Goal: Information Seeking & Learning: Learn about a topic

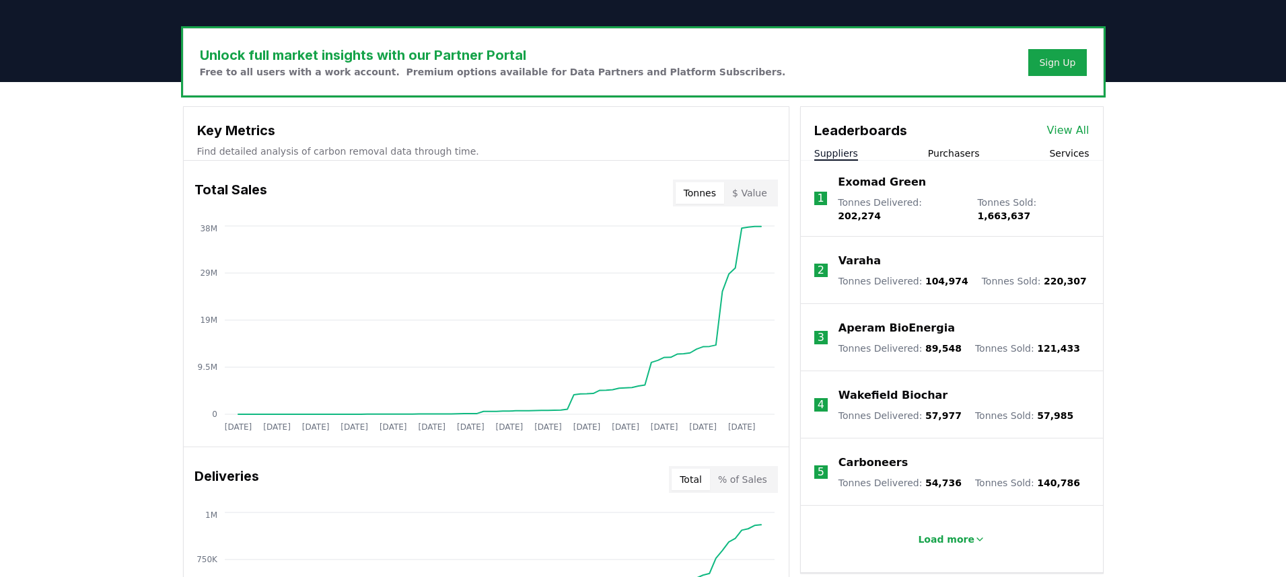
scroll to position [360, 0]
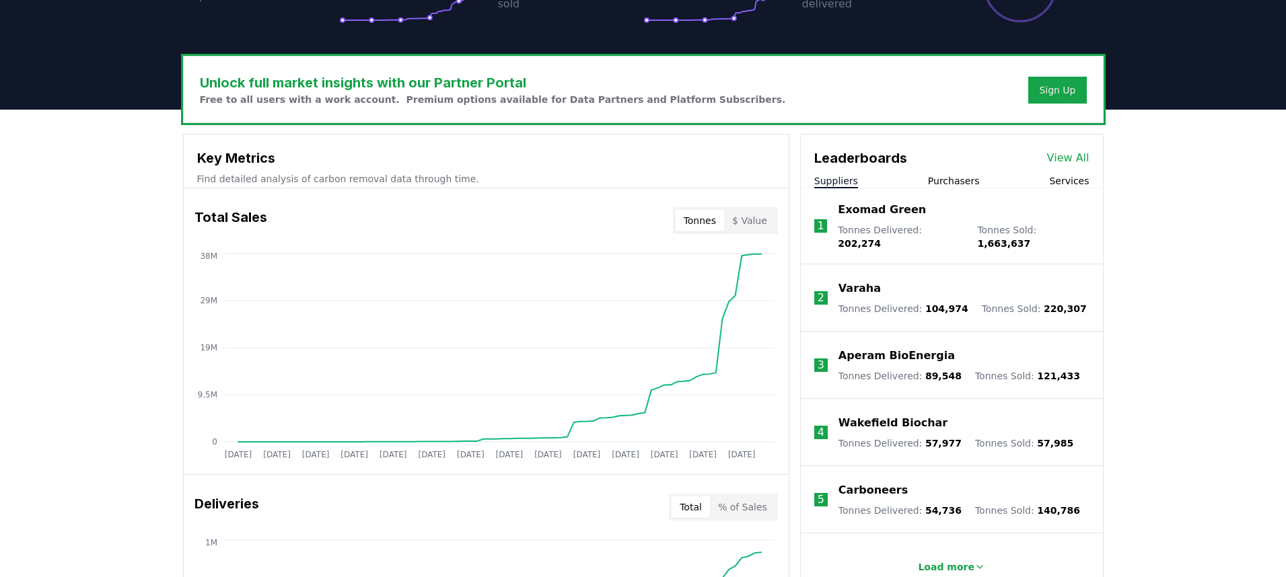
click at [851, 282] on p "Varaha" at bounding box center [859, 289] width 42 height 16
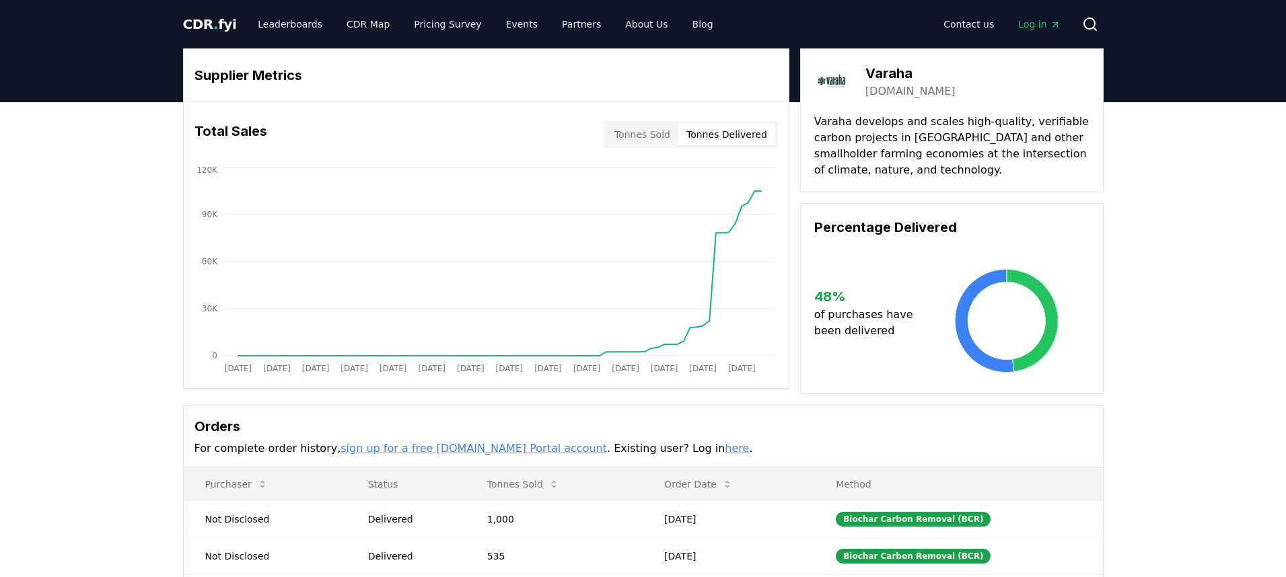
click at [733, 135] on button "Tonnes Delivered" at bounding box center [726, 135] width 97 height 22
click at [646, 127] on button "Tonnes Sold" at bounding box center [642, 135] width 72 height 22
click at [732, 134] on button "Tonnes Delivered" at bounding box center [726, 135] width 97 height 22
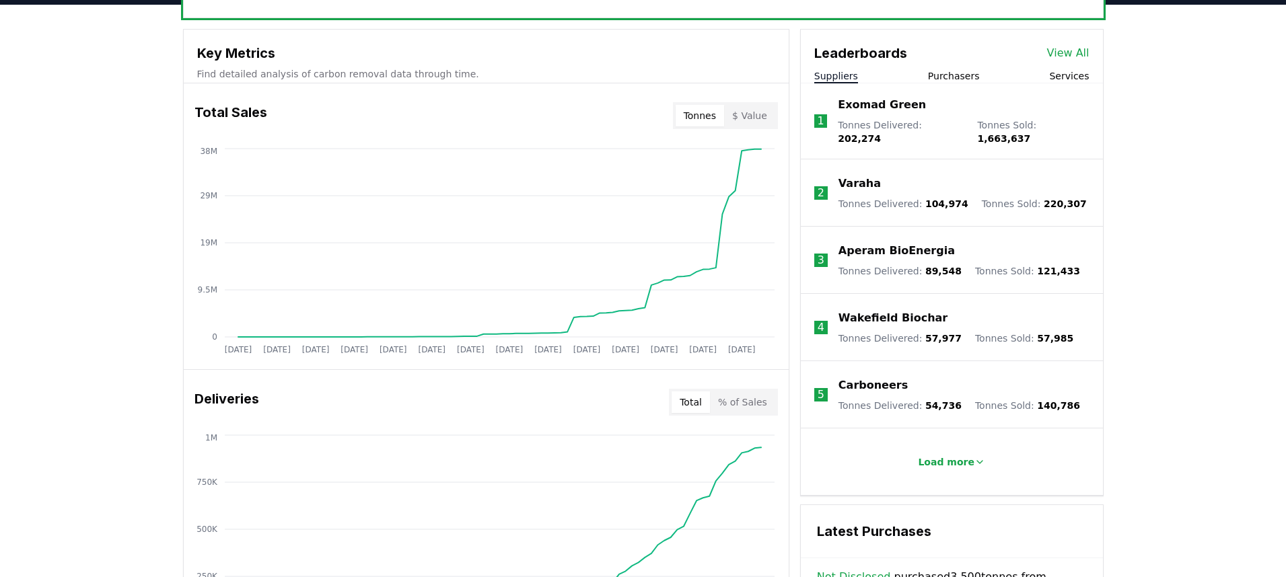
scroll to position [463, 0]
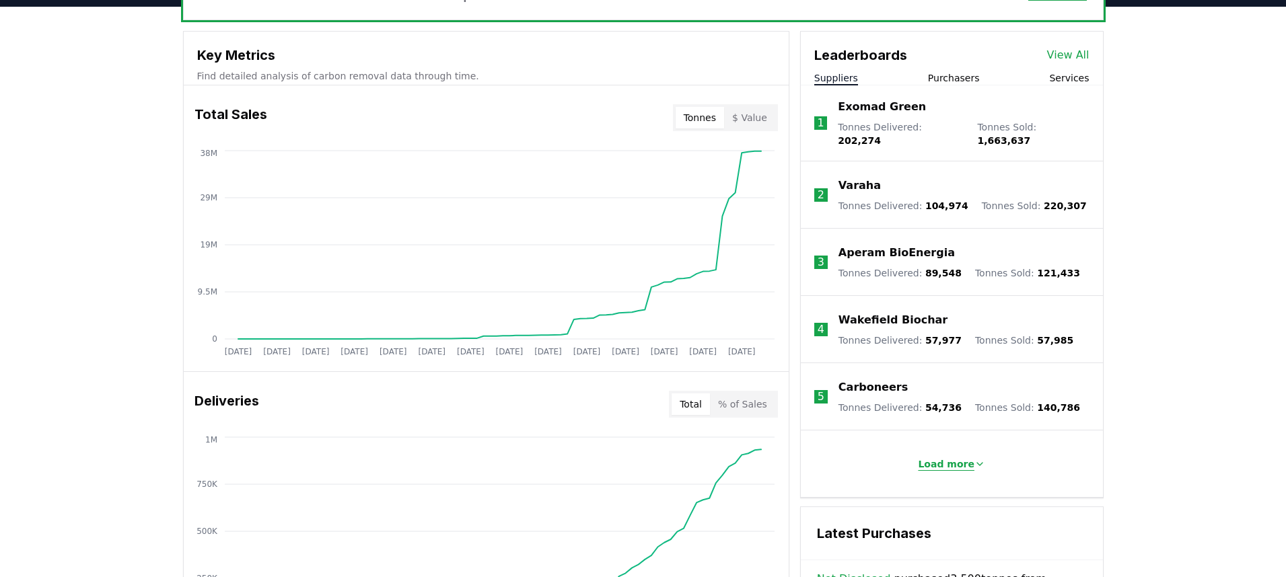
click at [962, 458] on p "Load more" at bounding box center [946, 464] width 57 height 13
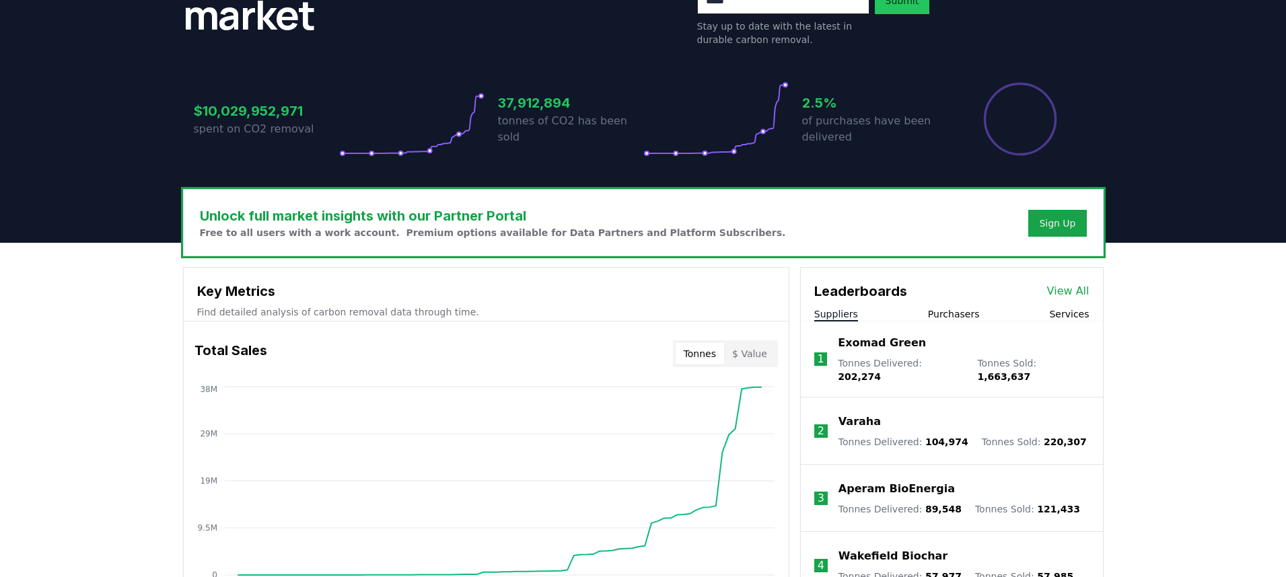
scroll to position [194, 0]
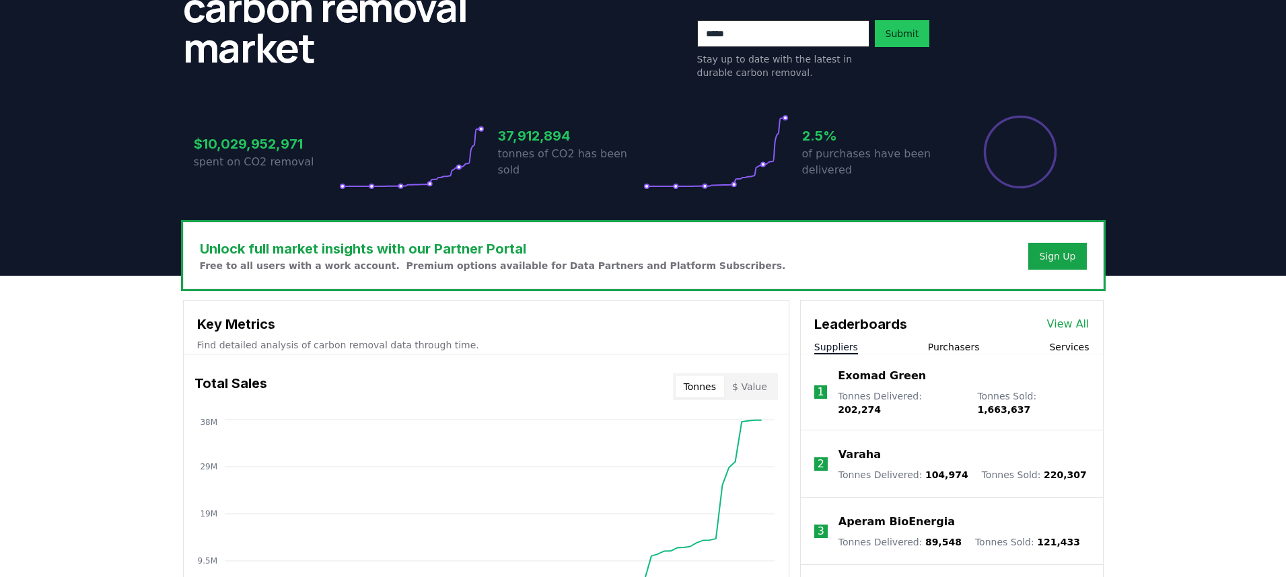
click at [954, 344] on button "Purchasers" at bounding box center [954, 346] width 52 height 13
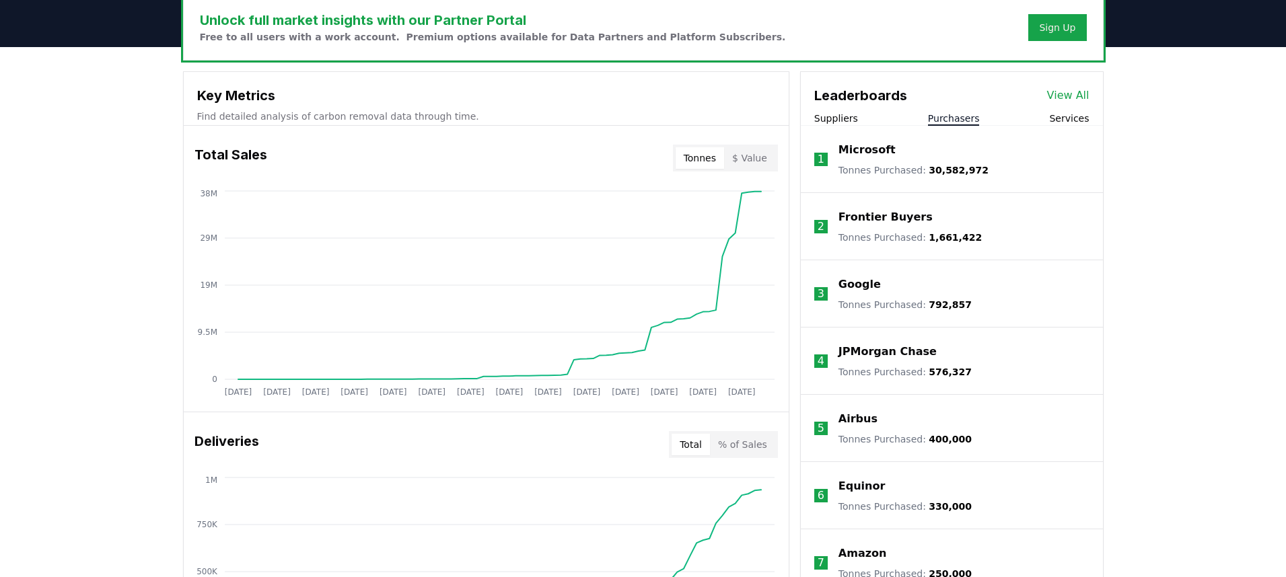
scroll to position [396, 0]
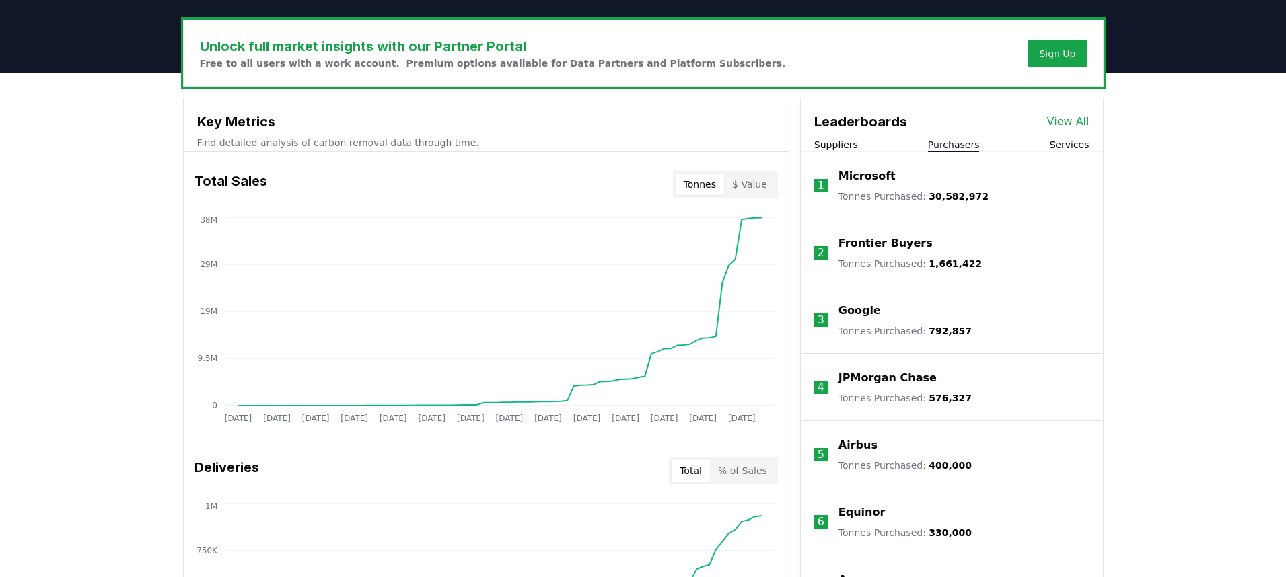
click at [828, 149] on button "Suppliers" at bounding box center [836, 144] width 44 height 13
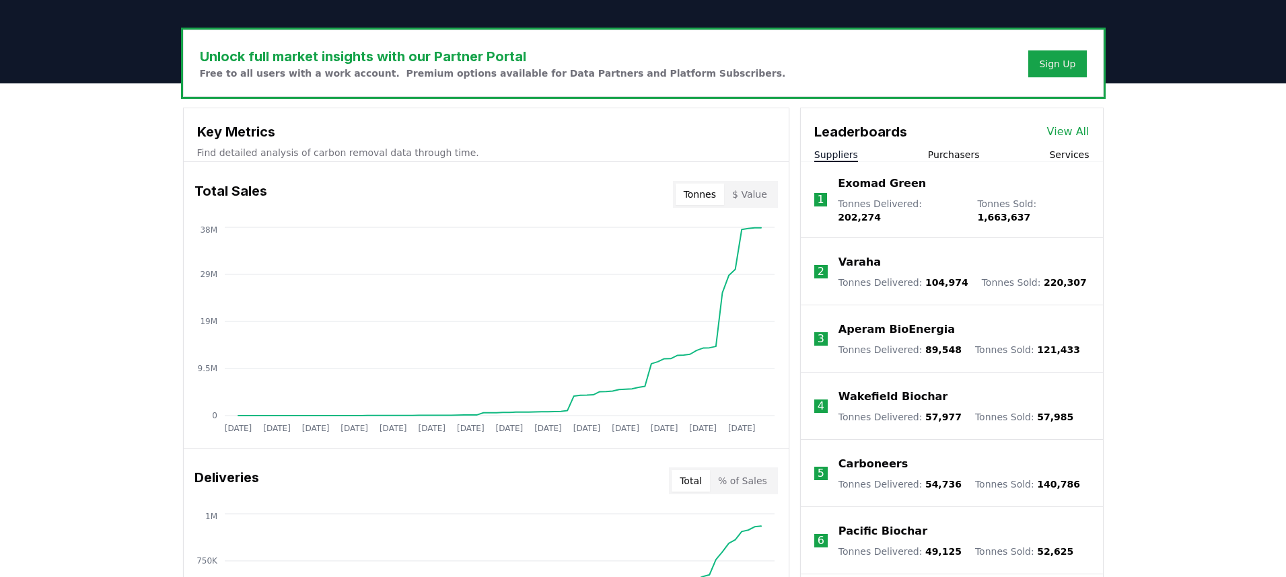
scroll to position [384, 0]
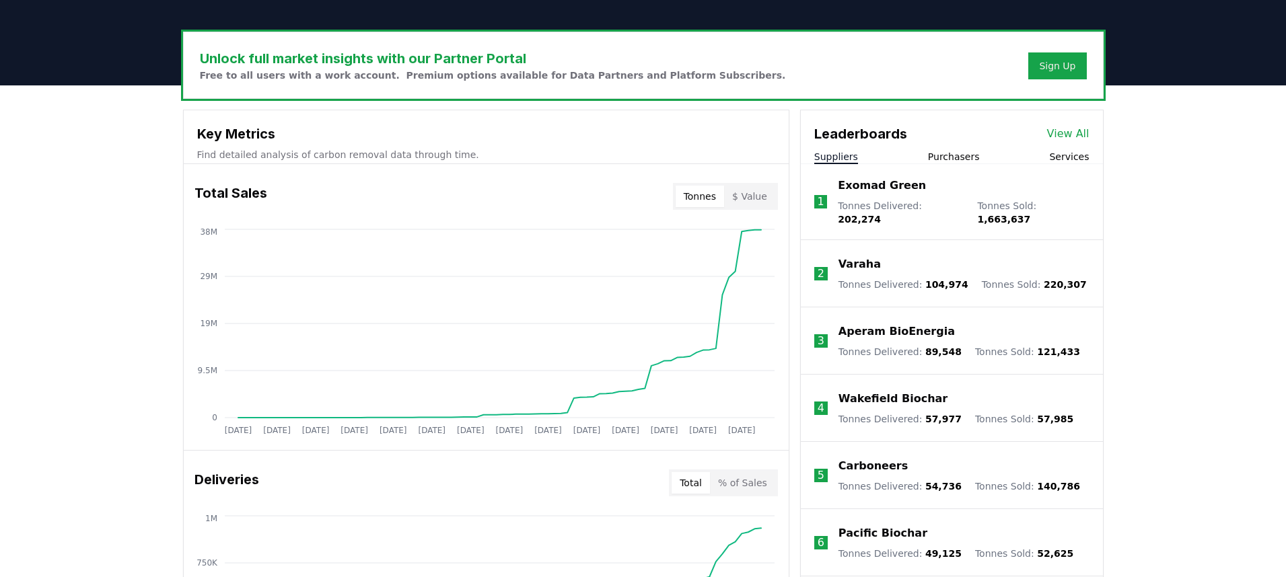
click at [956, 149] on div "Leaderboards View All Suppliers Purchasers Services" at bounding box center [952, 137] width 302 height 54
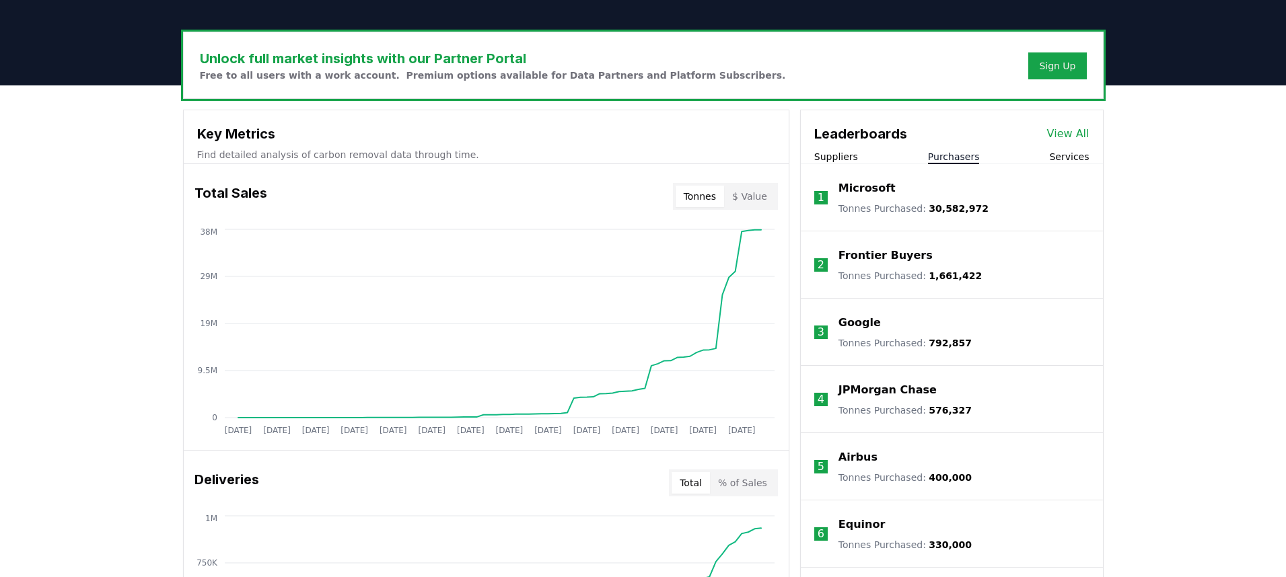
click at [956, 153] on button "Purchasers" at bounding box center [954, 156] width 52 height 13
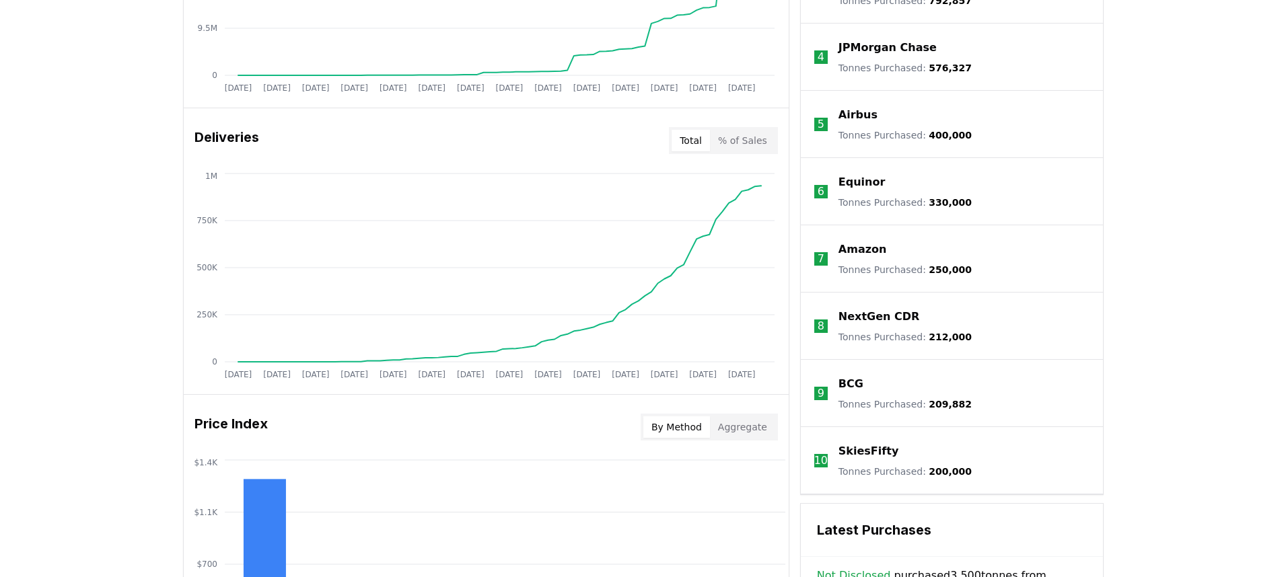
scroll to position [737, 0]
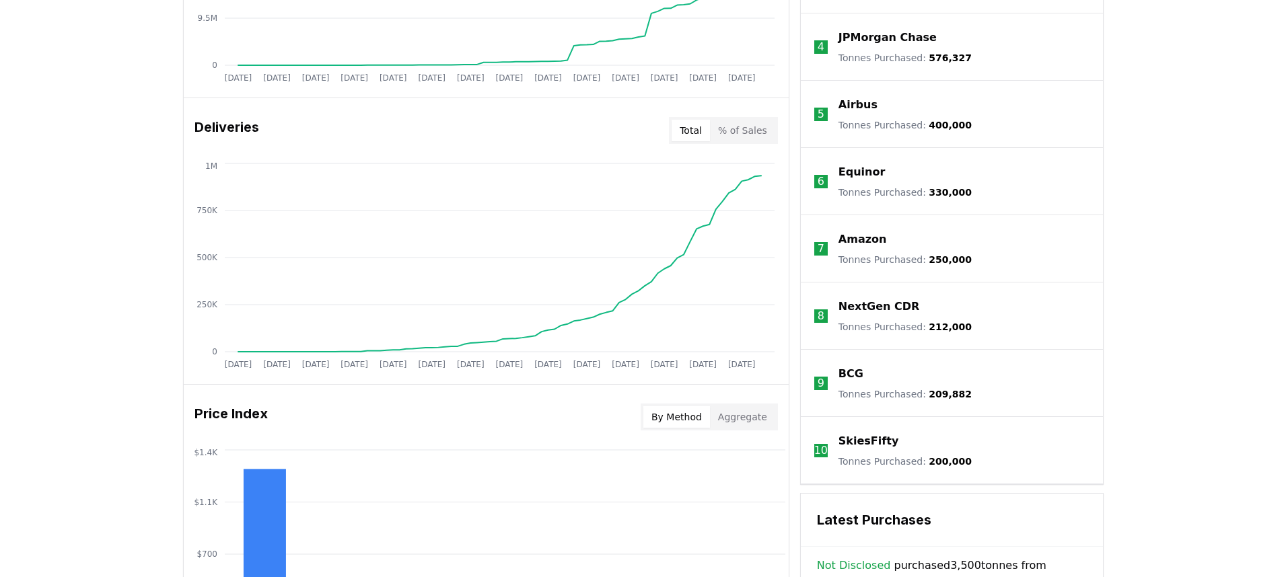
click at [888, 449] on div "SkiesFifty Tonnes Purchased : 200,000" at bounding box center [904, 450] width 133 height 35
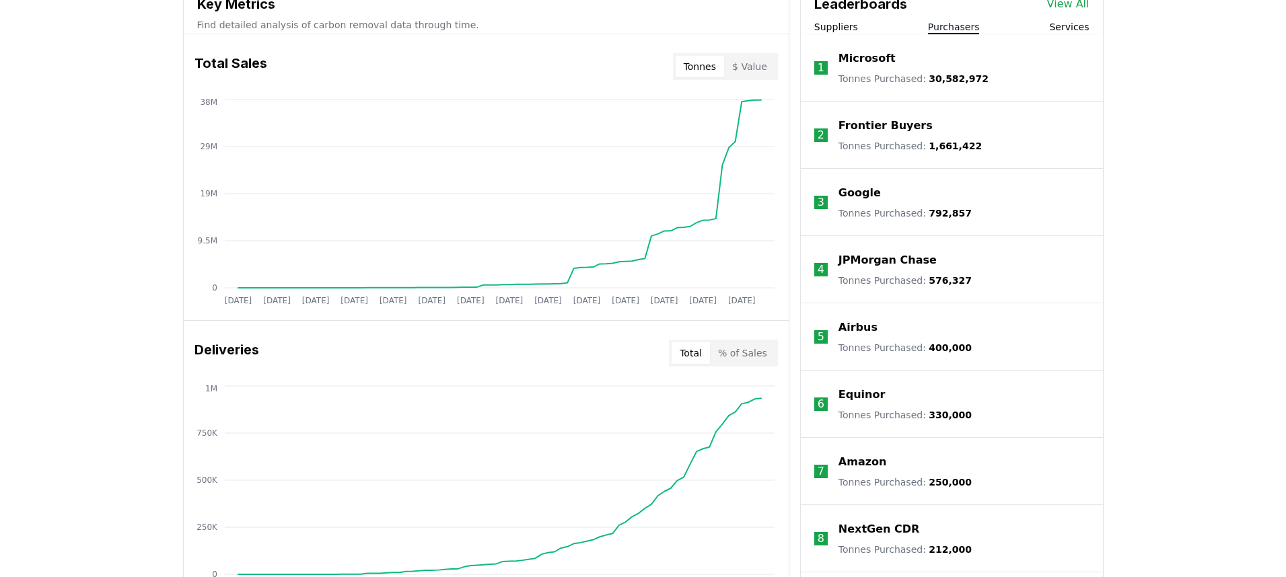
scroll to position [513, 0]
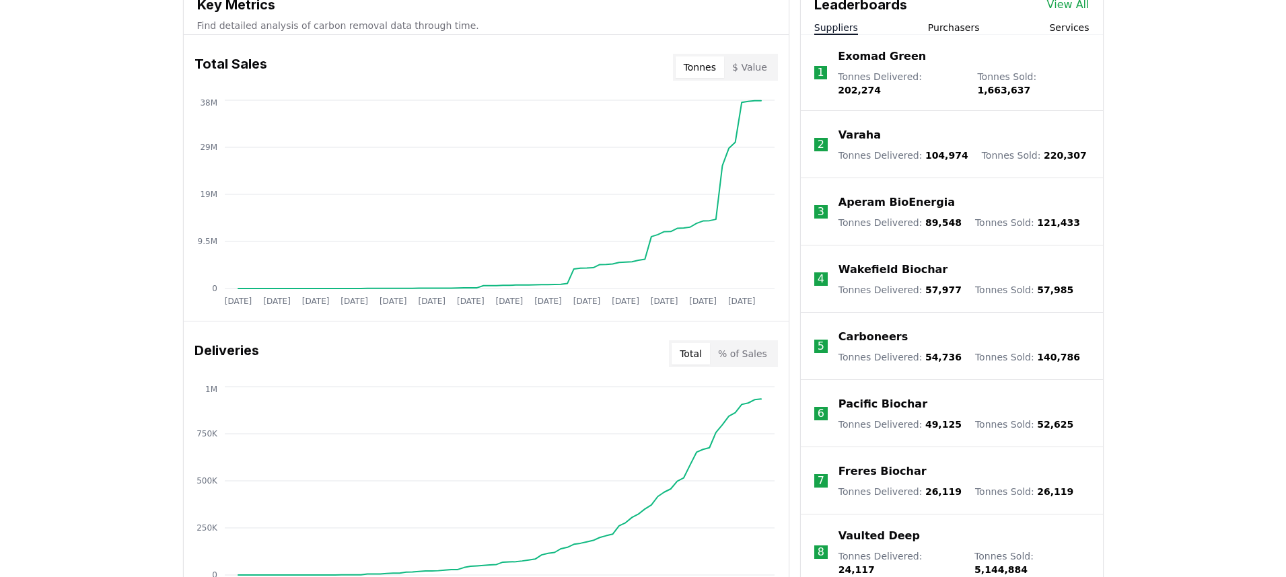
click at [839, 30] on button "Suppliers" at bounding box center [836, 27] width 44 height 13
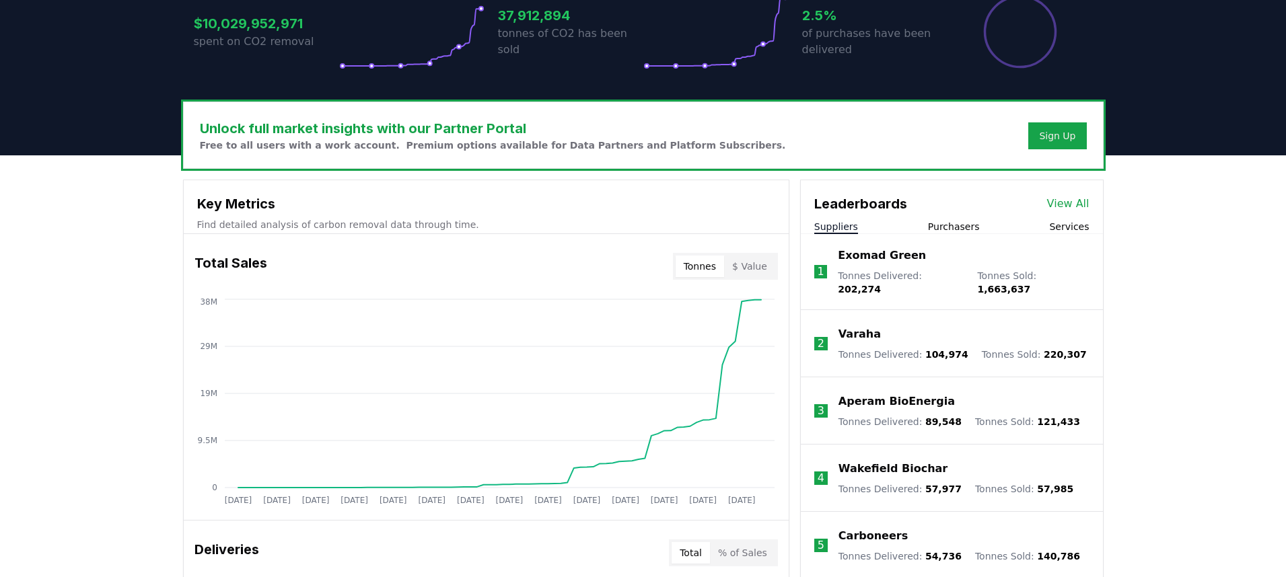
scroll to position [330, 0]
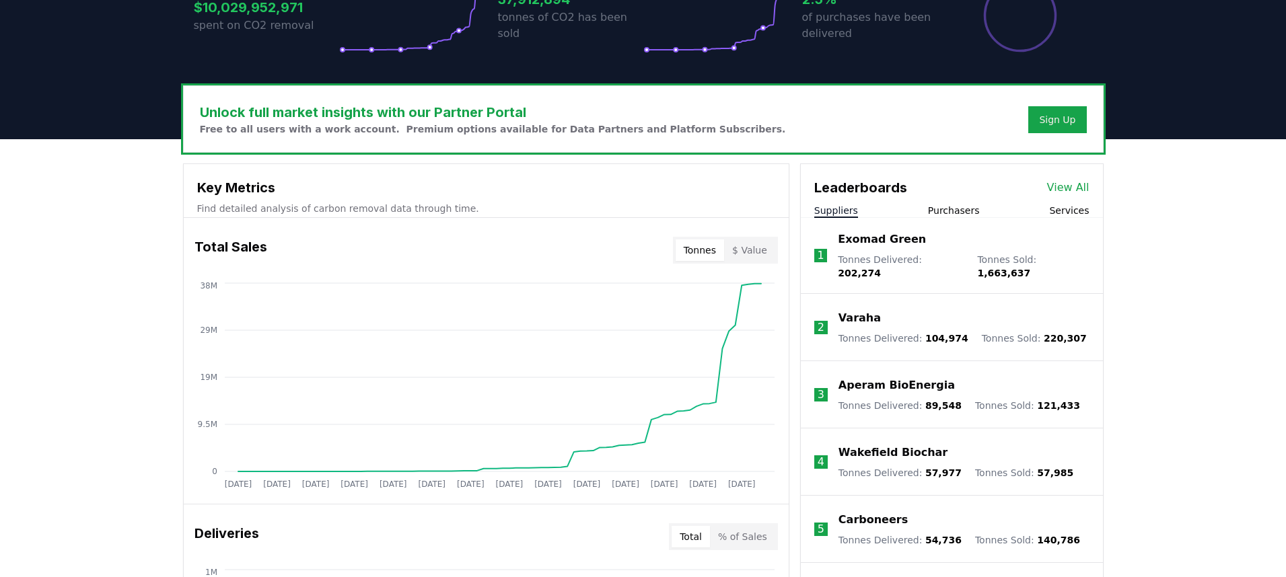
click at [1050, 192] on link "View All" at bounding box center [1068, 188] width 42 height 16
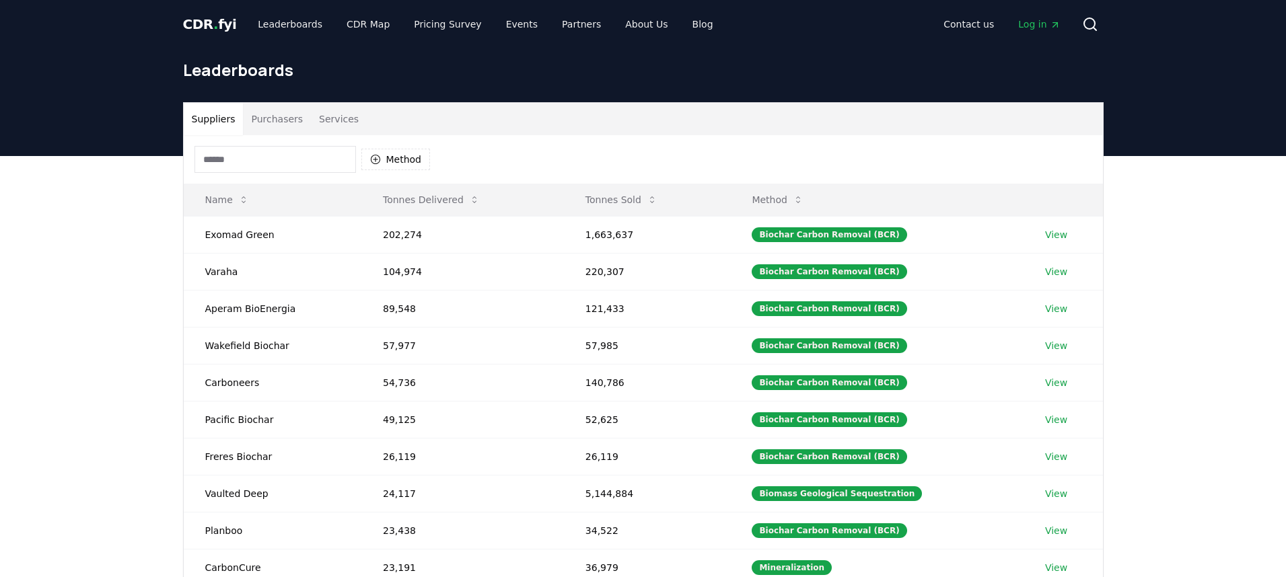
click at [322, 127] on button "Services" at bounding box center [339, 119] width 56 height 32
click at [217, 123] on button "Suppliers" at bounding box center [214, 119] width 60 height 32
click at [267, 113] on button "Purchasers" at bounding box center [277, 119] width 68 height 32
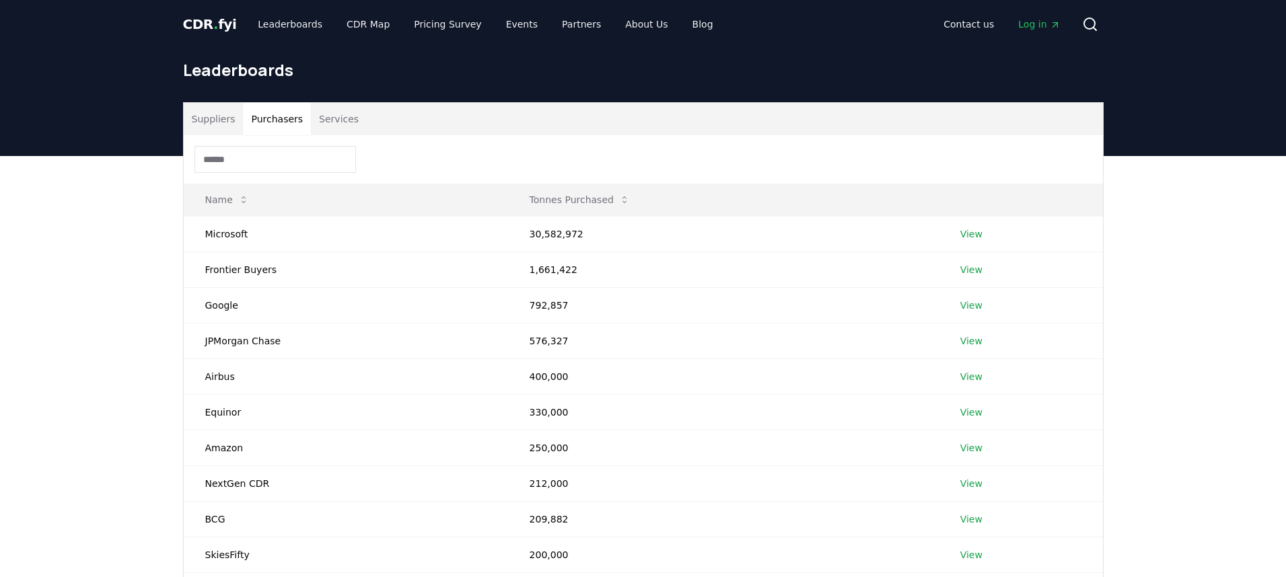
click at [215, 120] on button "Suppliers" at bounding box center [214, 119] width 60 height 32
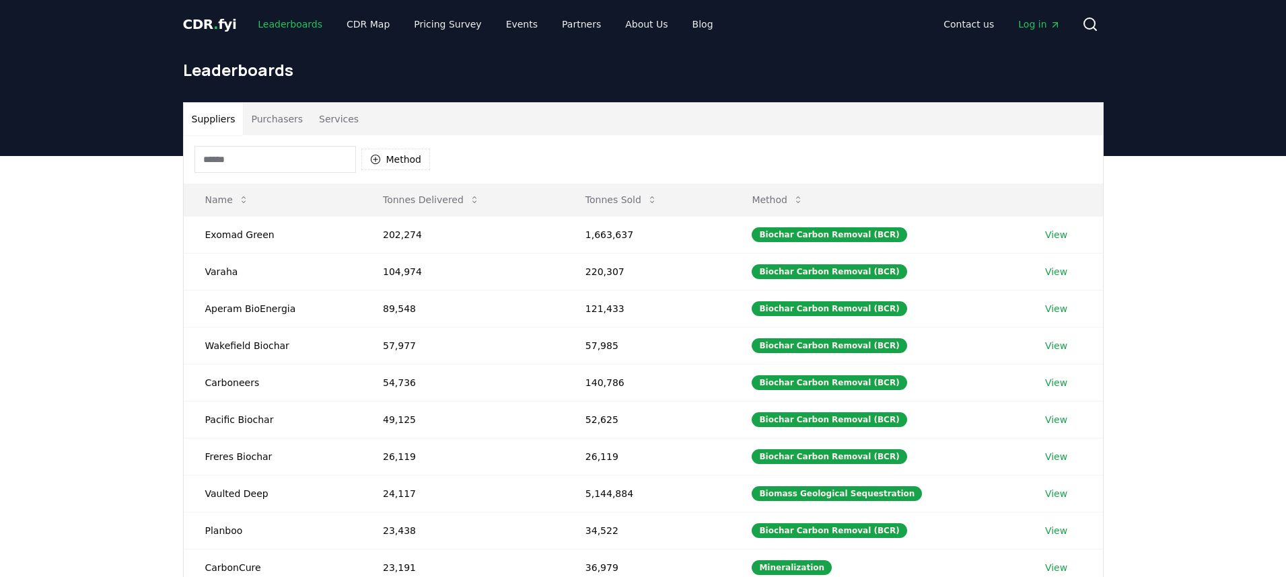
click at [302, 32] on link "Leaderboards" at bounding box center [290, 24] width 86 height 24
click at [356, 23] on link "CDR Map" at bounding box center [368, 24] width 65 height 24
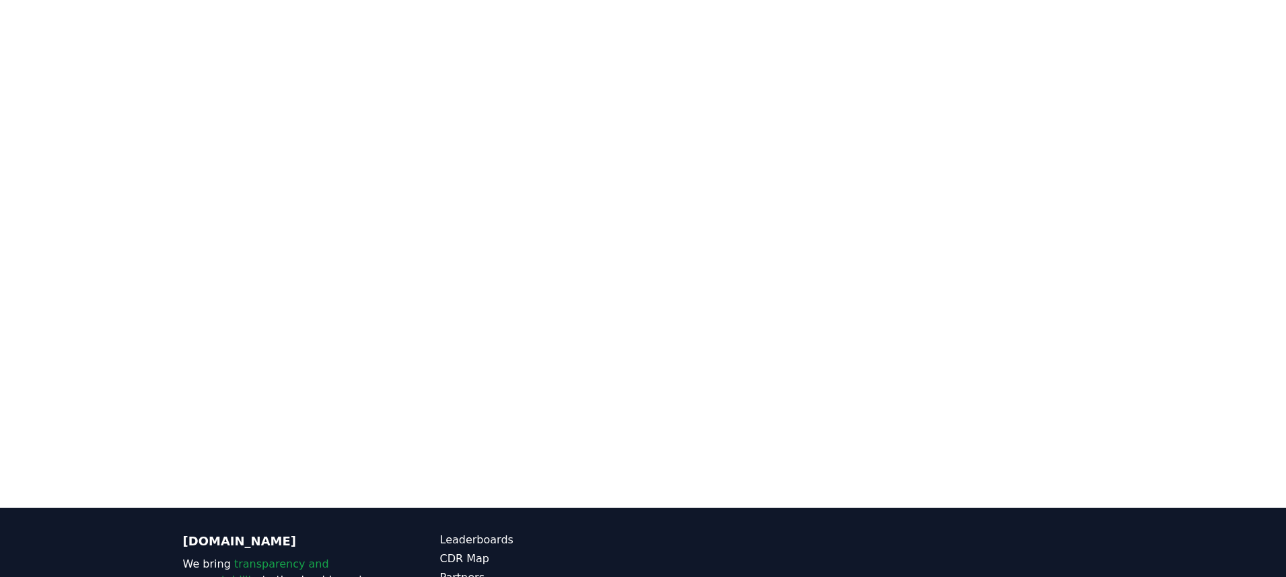
scroll to position [266, 0]
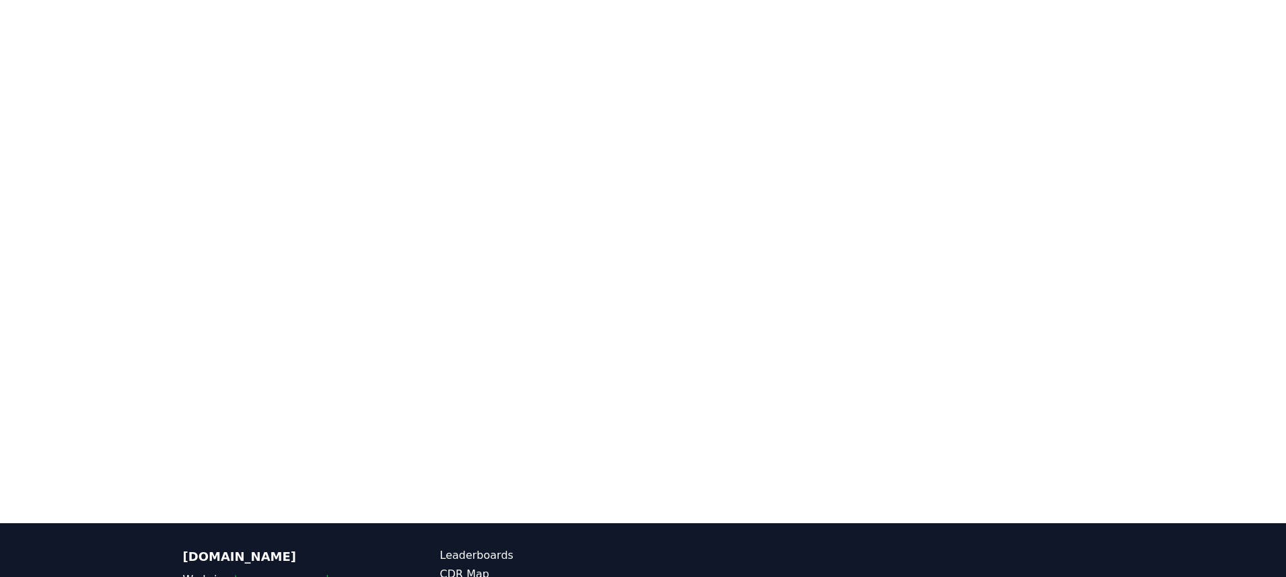
click at [1188, 239] on div at bounding box center [643, 234] width 1286 height 577
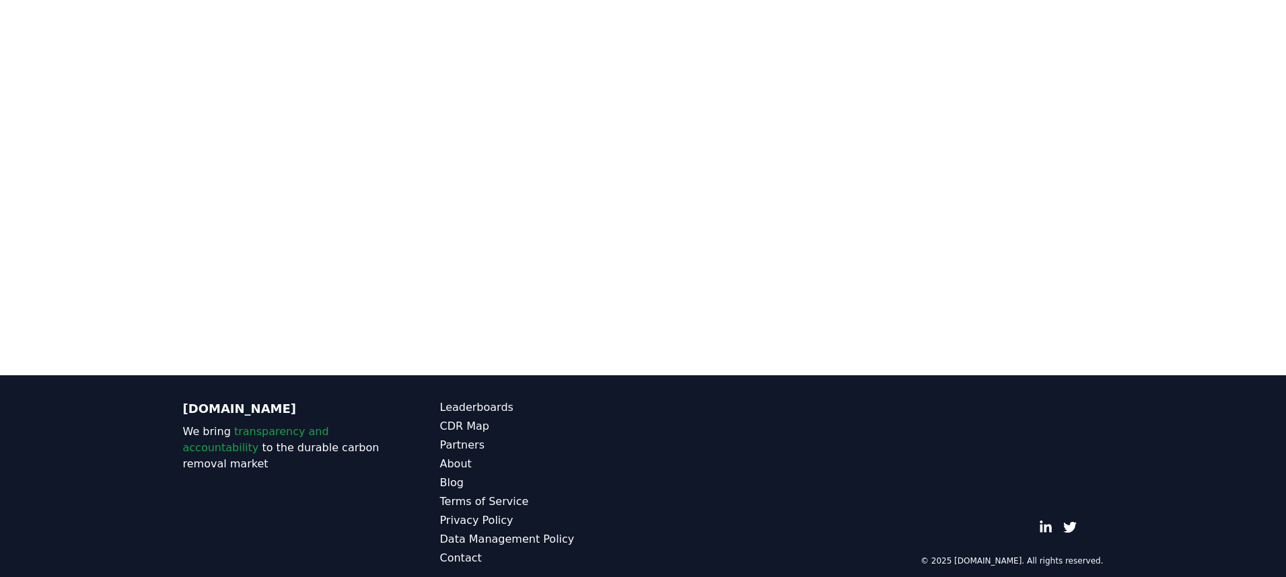
scroll to position [0, 0]
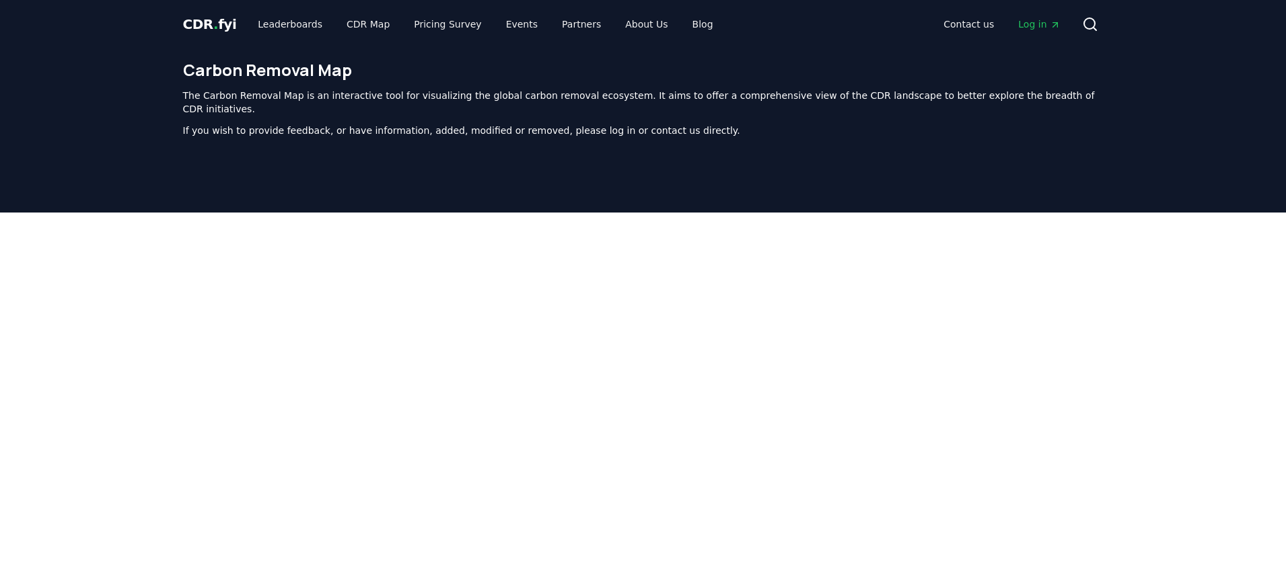
click at [213, 20] on span "CDR . fyi" at bounding box center [210, 24] width 54 height 16
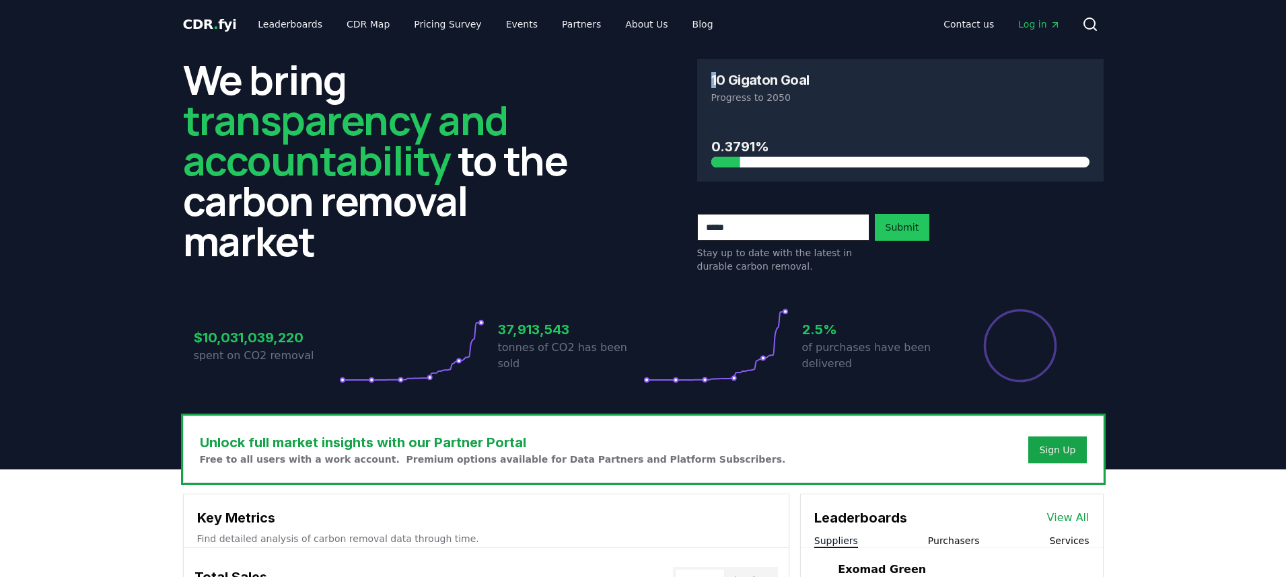
drag, startPoint x: 715, startPoint y: 79, endPoint x: 830, endPoint y: 72, distance: 114.6
click at [830, 72] on div "10 Gigaton Goal Progress to 2050" at bounding box center [900, 89] width 405 height 58
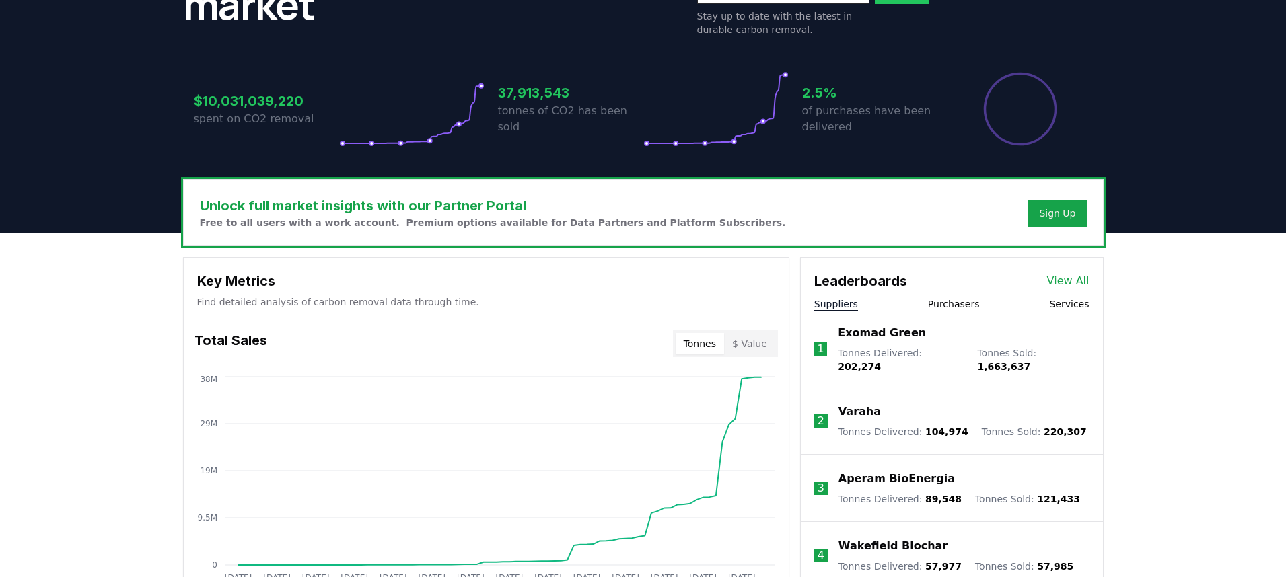
scroll to position [244, 0]
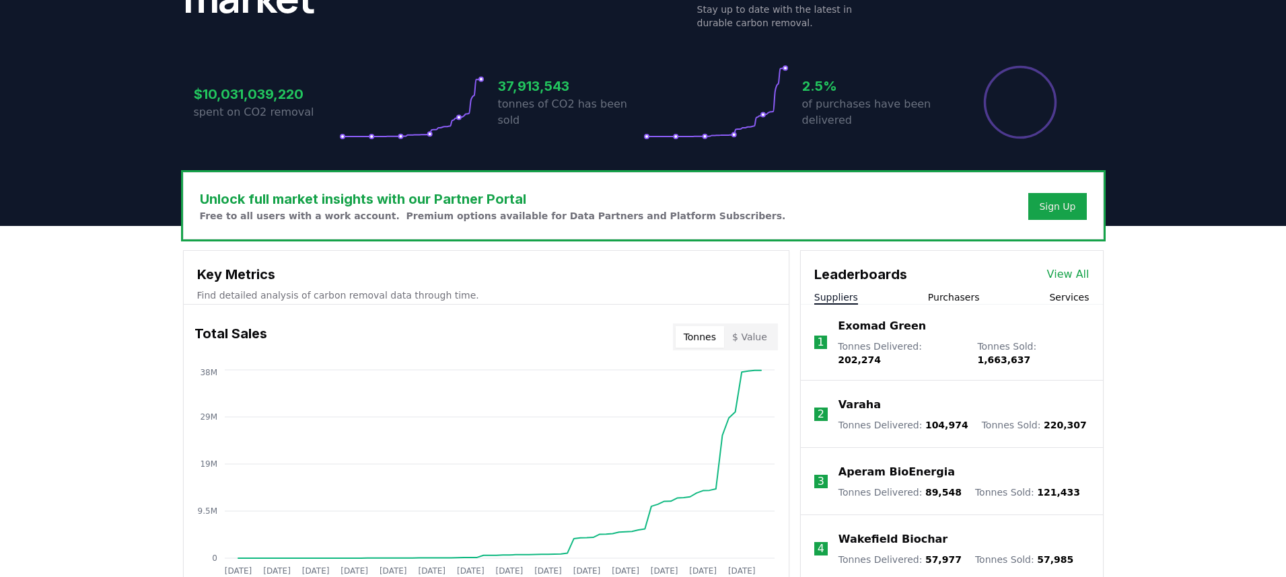
click at [1068, 273] on link "View All" at bounding box center [1068, 274] width 42 height 16
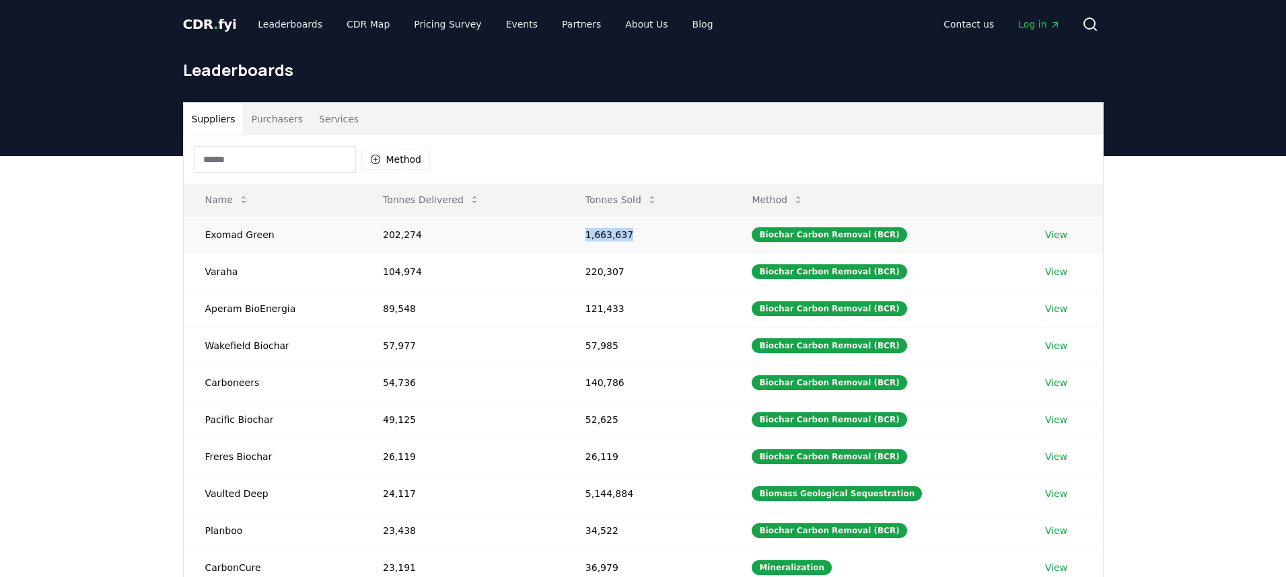
drag, startPoint x: 585, startPoint y: 233, endPoint x: 676, endPoint y: 233, distance: 90.2
click at [676, 233] on td "1,663,637" at bounding box center [647, 234] width 167 height 37
click at [322, 214] on th "Name" at bounding box center [273, 200] width 178 height 32
drag, startPoint x: 377, startPoint y: 233, endPoint x: 703, endPoint y: 235, distance: 325.0
click at [703, 235] on tr "Exomad Green 202,274 1,663,637 Biochar Carbon Removal (BCR) View" at bounding box center [643, 234] width 919 height 37
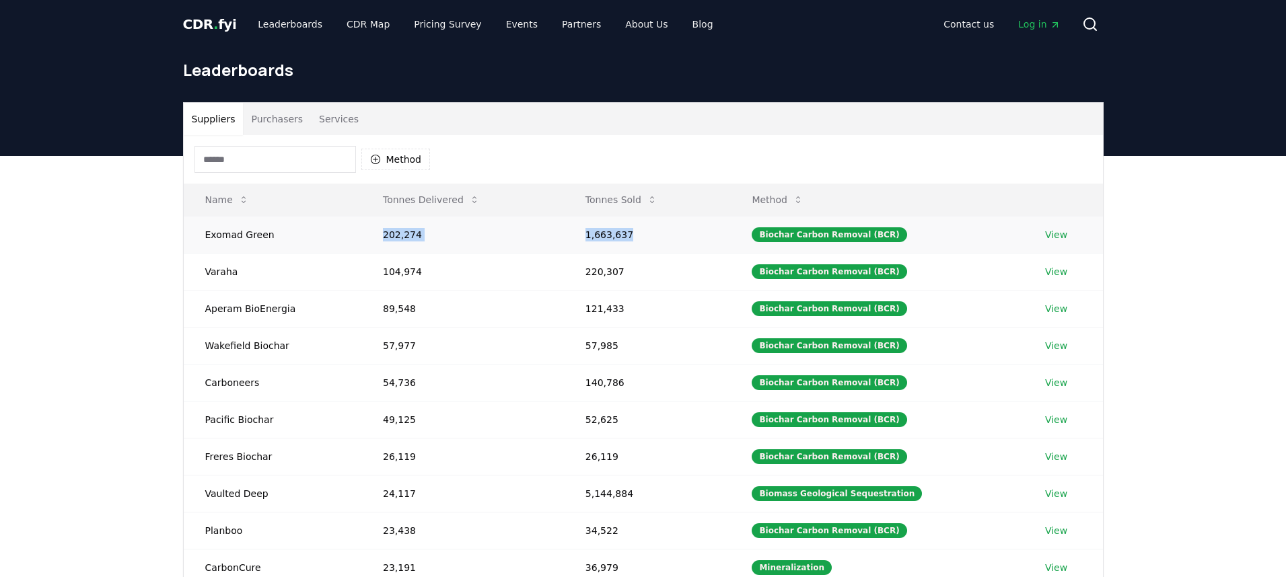
click at [650, 241] on td "1,663,637" at bounding box center [647, 234] width 167 height 37
drag, startPoint x: 588, startPoint y: 233, endPoint x: 666, endPoint y: 233, distance: 78.1
click at [666, 233] on td "1,663,637" at bounding box center [647, 234] width 167 height 37
click at [610, 232] on td "1,663,637" at bounding box center [647, 234] width 167 height 37
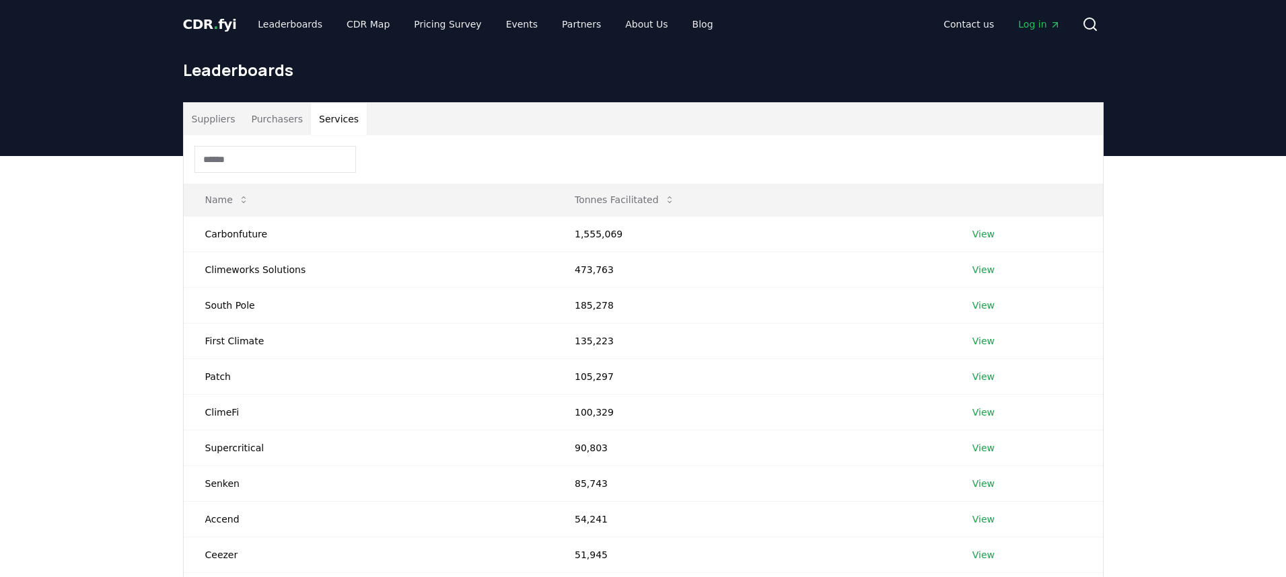
click at [347, 124] on button "Services" at bounding box center [339, 119] width 56 height 32
click at [266, 266] on td "Climeworks Solutions" at bounding box center [368, 270] width 369 height 36
click at [318, 266] on td "Climeworks Solutions" at bounding box center [368, 270] width 369 height 36
click at [982, 270] on link "View" at bounding box center [983, 269] width 22 height 13
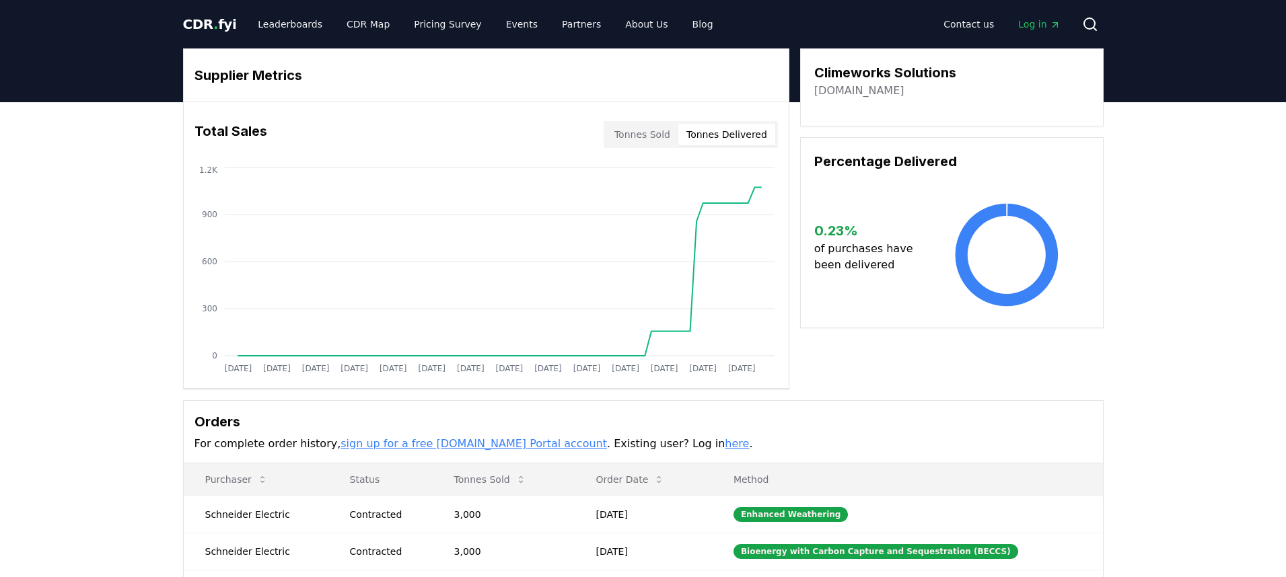
click at [722, 131] on button "Tonnes Delivered" at bounding box center [726, 135] width 97 height 22
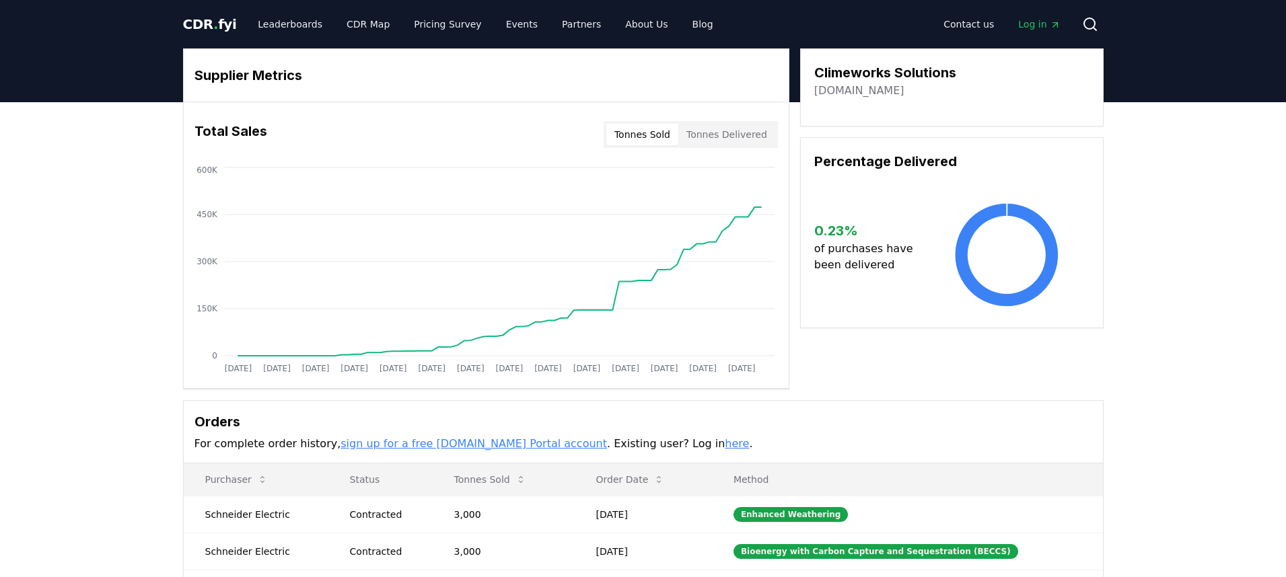
click at [669, 138] on button "Tonnes Sold" at bounding box center [642, 135] width 72 height 22
click at [505, 446] on link "sign up for a free CDR.fyi Portal account" at bounding box center [473, 443] width 266 height 13
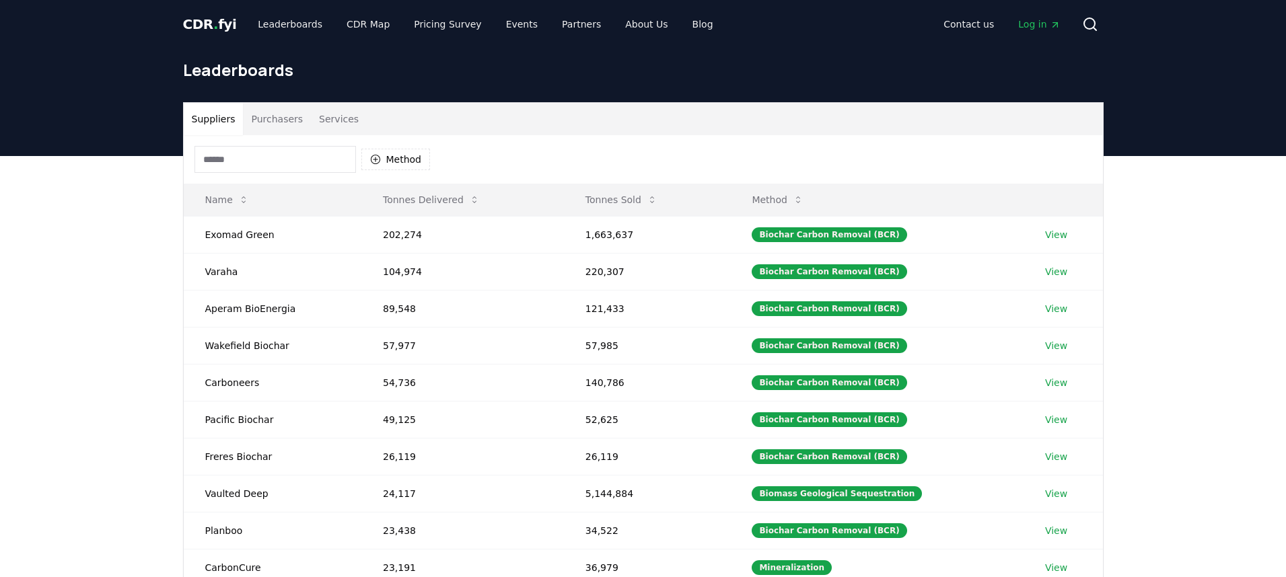
click at [331, 123] on button "Services" at bounding box center [339, 119] width 56 height 32
